Goal: Check status: Check status

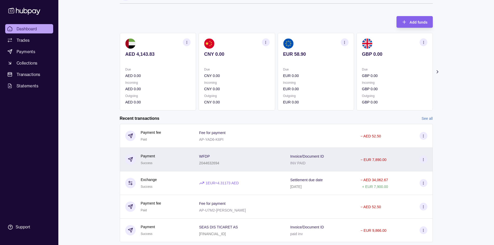
scroll to position [26, 0]
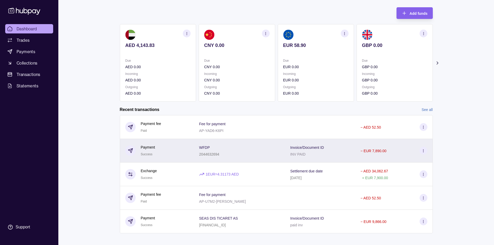
click at [376, 152] on p "− EUR 7,890.00" at bounding box center [373, 151] width 26 height 4
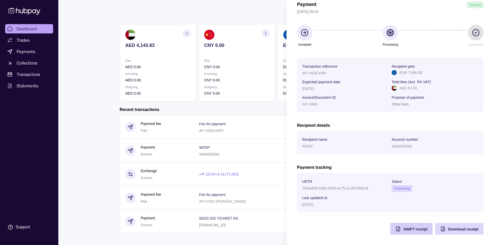
click at [415, 228] on span "SWIFT receipt" at bounding box center [415, 229] width 24 height 4
drag, startPoint x: 371, startPoint y: 189, endPoint x: 302, endPoint y: 183, distance: 69.5
click at [302, 183] on section "UETR 704dab5f-63b8-4509-ac75-ac1f97968c4f Status Processing Last updated at [DA…" at bounding box center [390, 193] width 187 height 40
copy div "UETR 704dab5f-63b8-4509-ac75-ac1f97968c4f"
click at [30, 27] on html "Dashboard Trades Payments Collections Transactions Statements Support V Hello, …" at bounding box center [247, 112] width 494 height 276
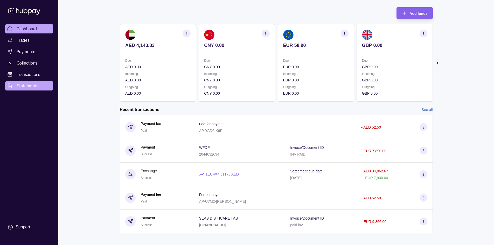
click at [19, 83] on span "Statements" at bounding box center [28, 86] width 22 height 6
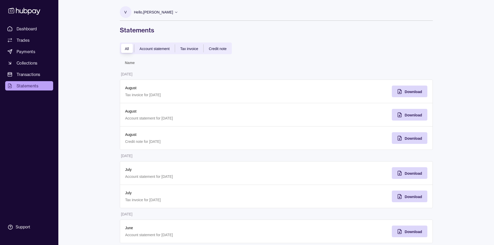
click at [160, 50] on span "Account statement" at bounding box center [154, 49] width 30 height 4
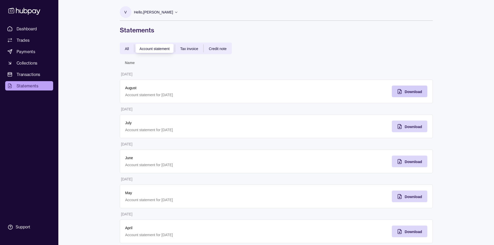
click at [402, 90] on icon "button" at bounding box center [399, 91] width 5 height 5
click at [126, 51] on span "All" at bounding box center [127, 49] width 4 height 4
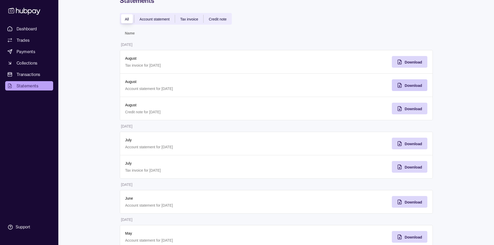
scroll to position [104, 0]
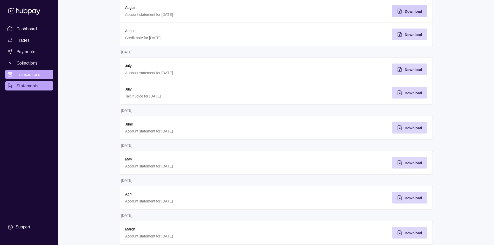
click at [27, 70] on link "Transactions" at bounding box center [29, 74] width 48 height 9
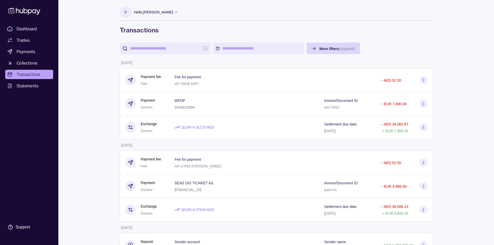
click at [165, 49] on input "search" at bounding box center [165, 49] width 70 height 12
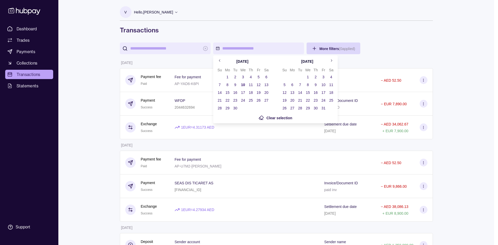
click at [227, 77] on button "1" at bounding box center [227, 76] width 7 height 7
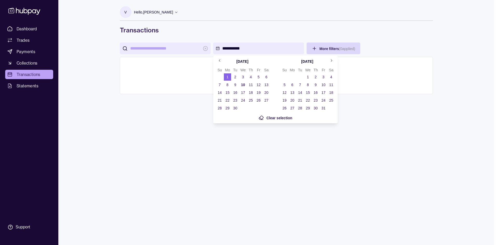
click at [241, 84] on button "10" at bounding box center [242, 84] width 7 height 7
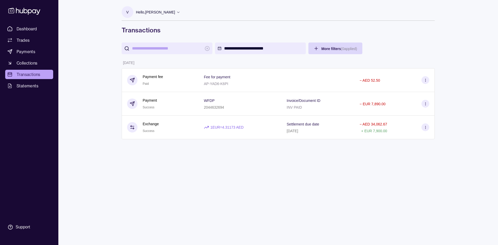
click at [274, 195] on html "**********" at bounding box center [249, 122] width 498 height 245
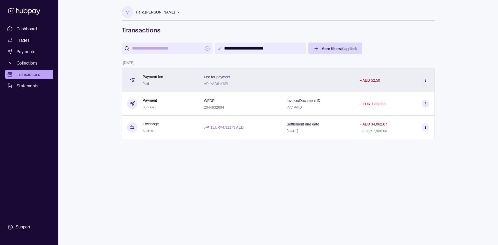
click at [426, 80] on icon at bounding box center [425, 80] width 4 height 4
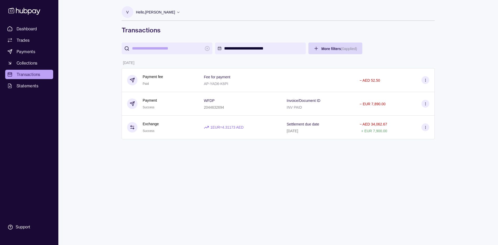
click at [272, 155] on html "**********" at bounding box center [249, 122] width 498 height 245
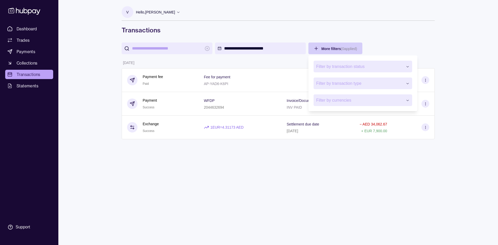
click at [333, 49] on html "**********" at bounding box center [249, 122] width 498 height 245
click at [348, 101] on span "Filter by currencies" at bounding box center [359, 100] width 87 height 6
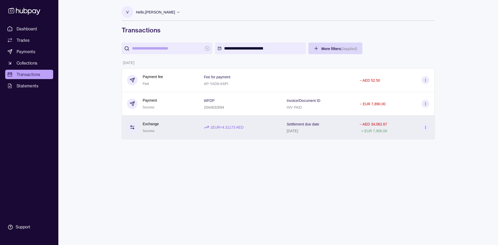
drag, startPoint x: 257, startPoint y: 188, endPoint x: 236, endPoint y: 134, distance: 58.2
click at [257, 186] on html "**********" at bounding box center [249, 122] width 498 height 245
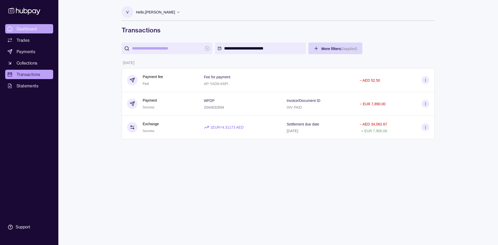
click at [36, 26] on span "Dashboard" at bounding box center [27, 29] width 20 height 6
